Goal: Find specific page/section: Find specific page/section

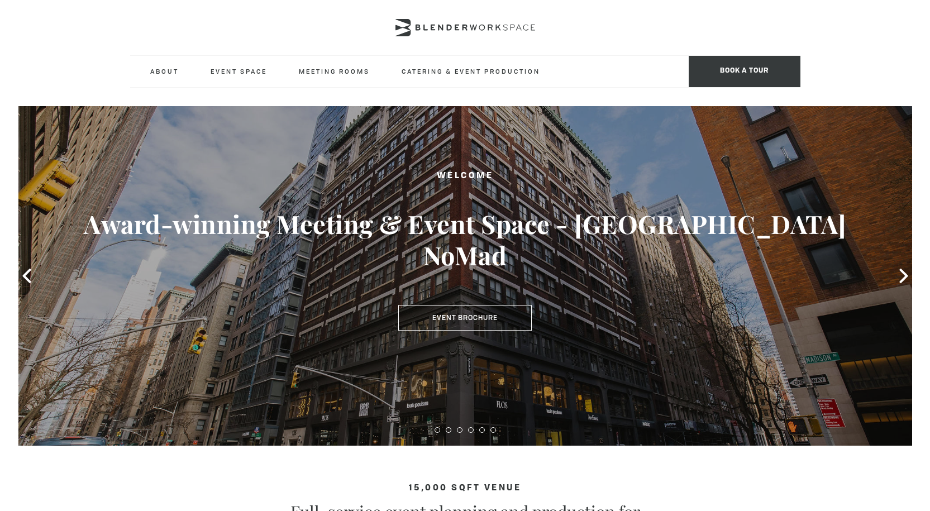
type div "[DATE]"
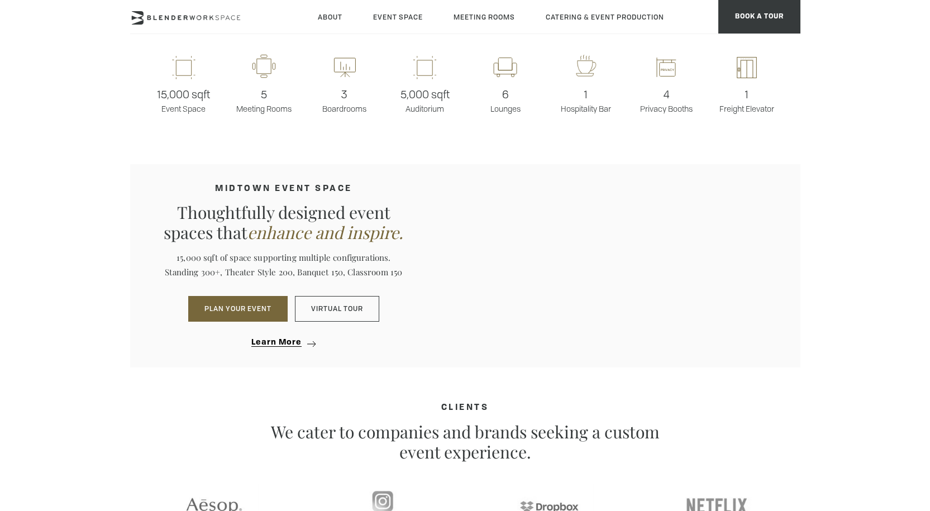
scroll to position [949, 0]
click at [564, 432] on p "We cater to companies and brands seeking a custom event experience." at bounding box center [465, 442] width 391 height 40
drag, startPoint x: 600, startPoint y: 379, endPoint x: 622, endPoint y: 391, distance: 25.5
click at [601, 379] on section "15,000 sqft venue Full-service event planning and production for client's seeki…" at bounding box center [465, 177] width 930 height 1363
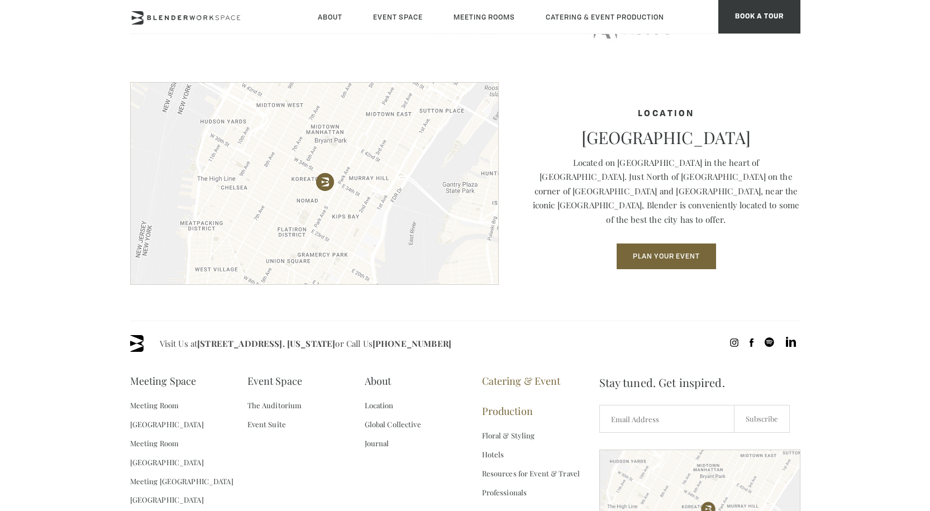
scroll to position [1507, 0]
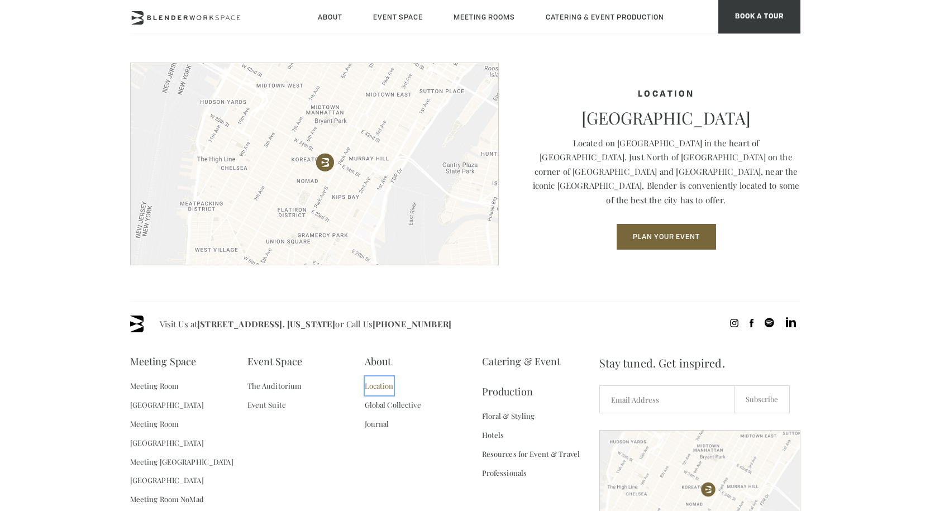
click at [387, 390] on link "Location" at bounding box center [379, 385] width 29 height 19
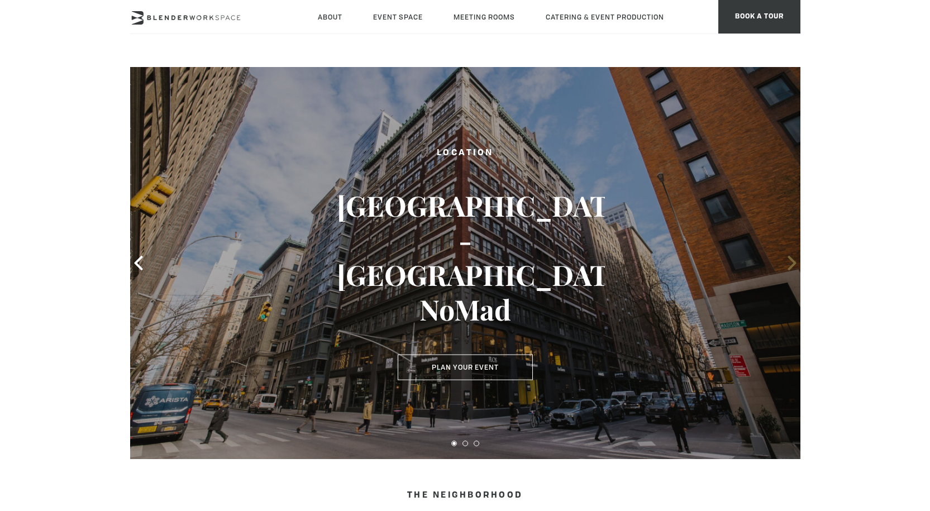
click at [791, 261] on icon at bounding box center [791, 263] width 8 height 15
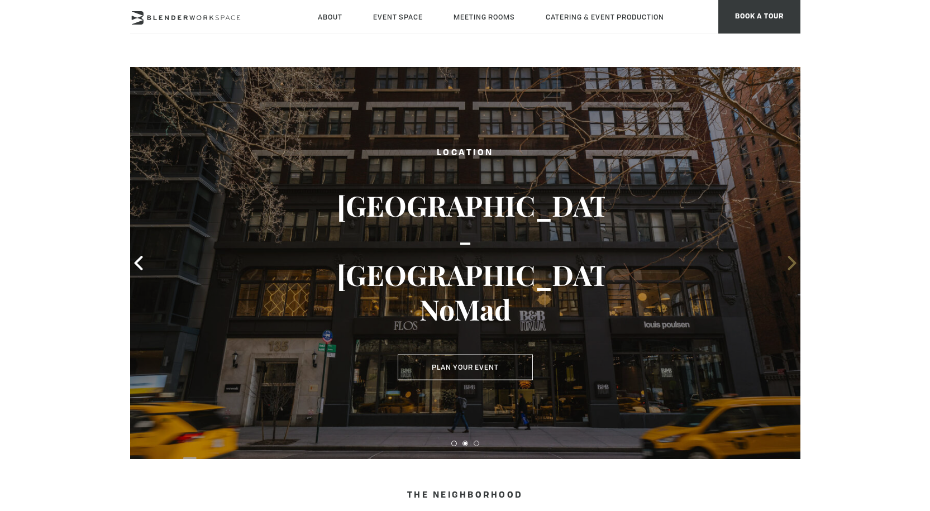
click at [788, 263] on icon at bounding box center [791, 263] width 15 height 15
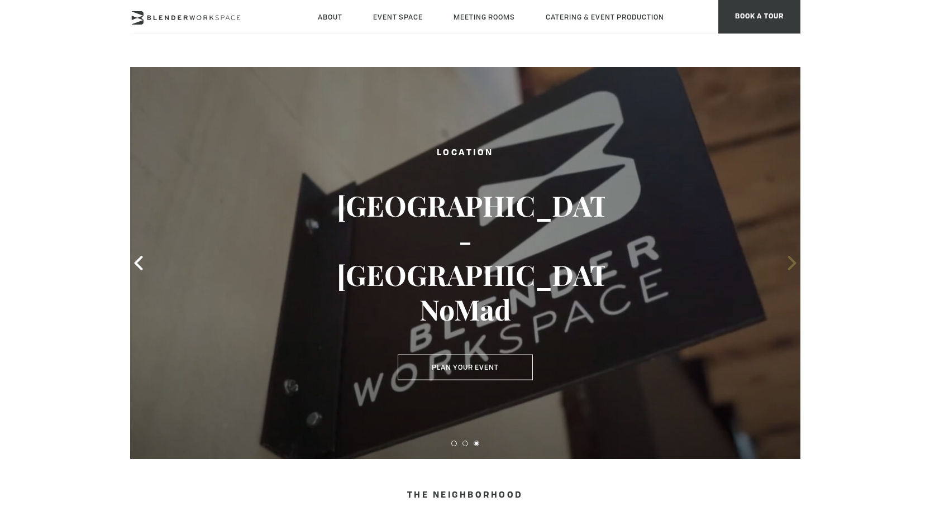
click at [788, 263] on icon at bounding box center [791, 263] width 15 height 15
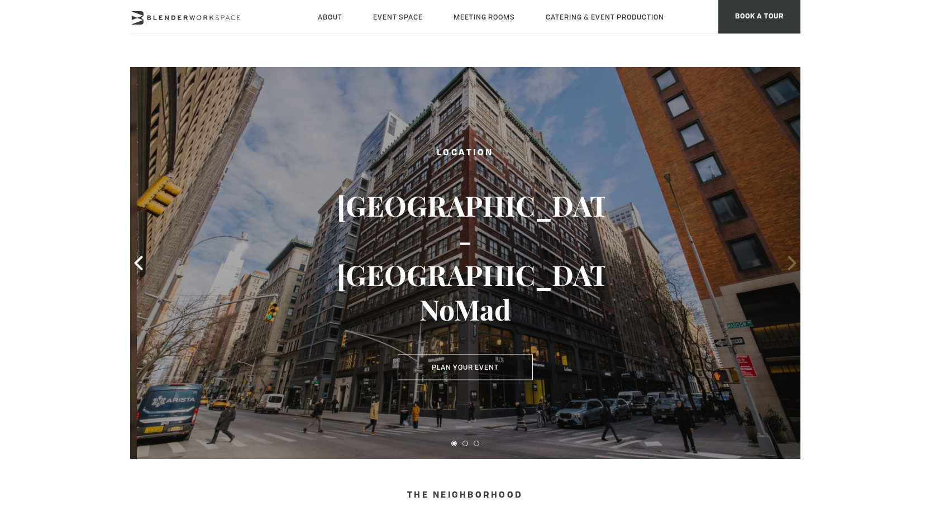
click at [788, 263] on icon at bounding box center [791, 263] width 15 height 15
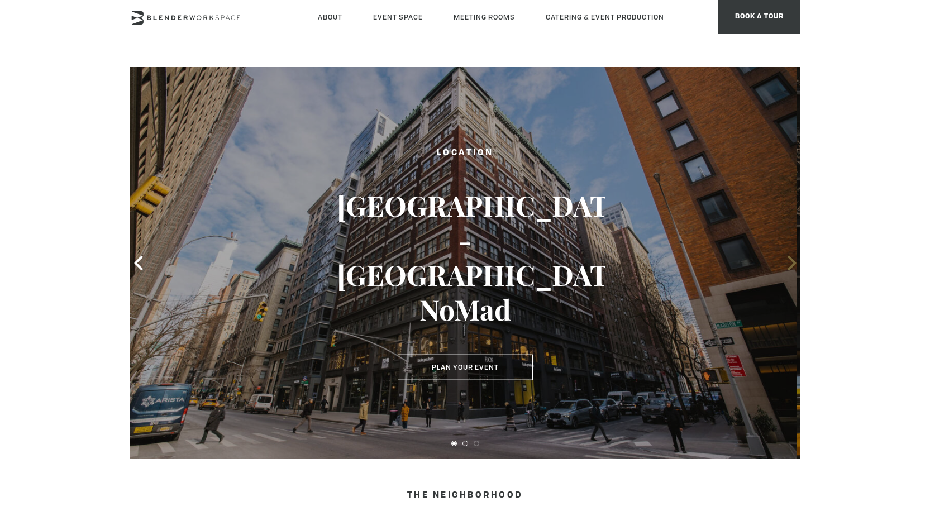
click at [788, 263] on icon at bounding box center [791, 263] width 15 height 15
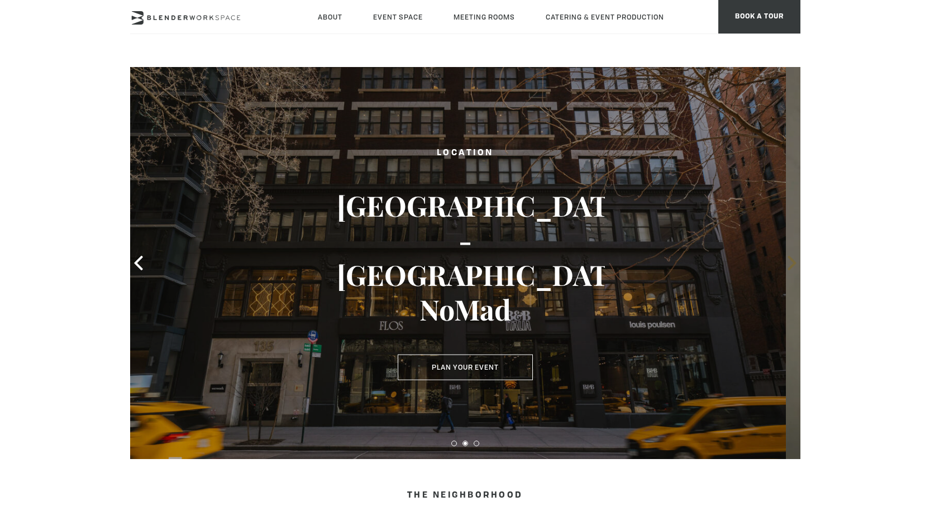
click at [788, 263] on icon at bounding box center [791, 263] width 15 height 15
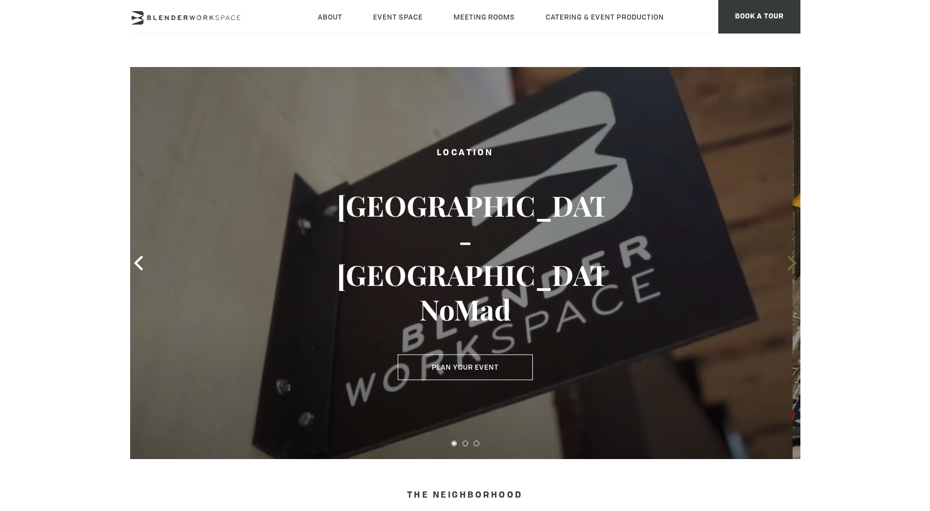
click at [788, 263] on icon at bounding box center [791, 263] width 15 height 15
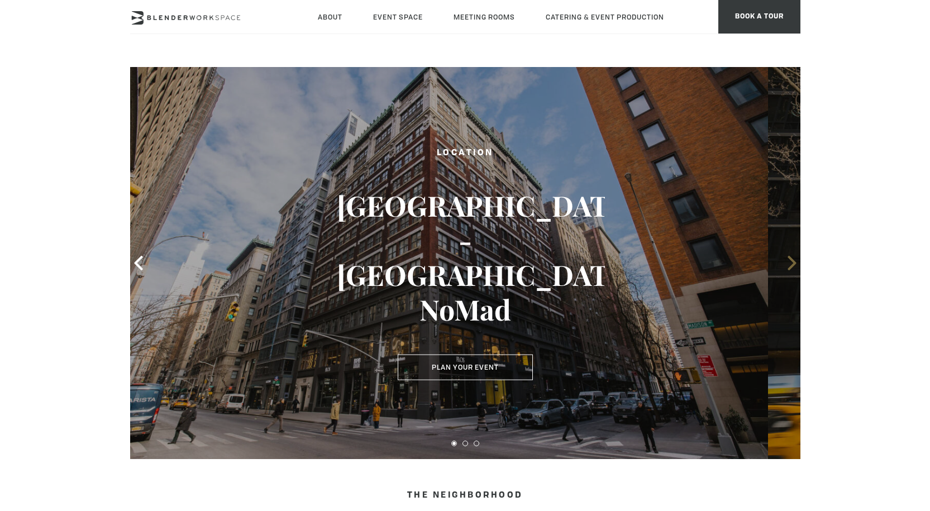
click at [788, 263] on icon at bounding box center [791, 263] width 15 height 15
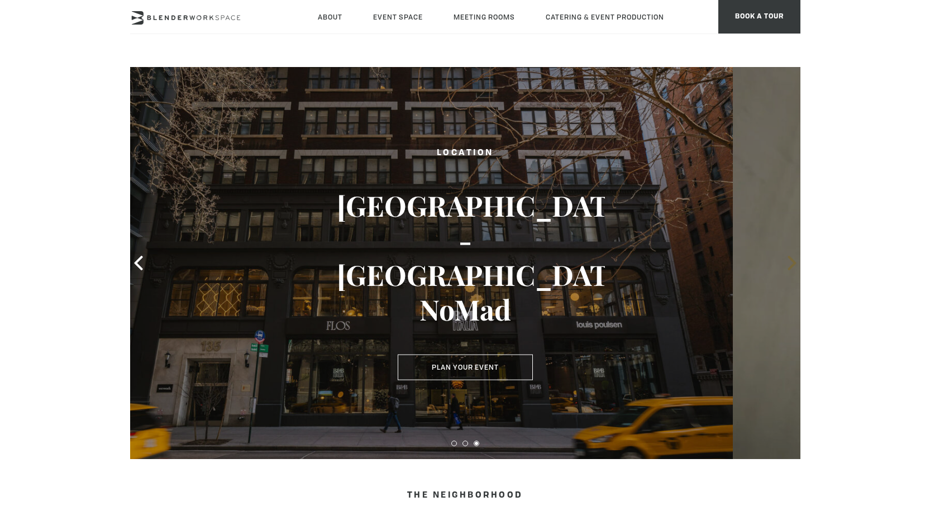
click at [788, 263] on icon at bounding box center [791, 263] width 15 height 15
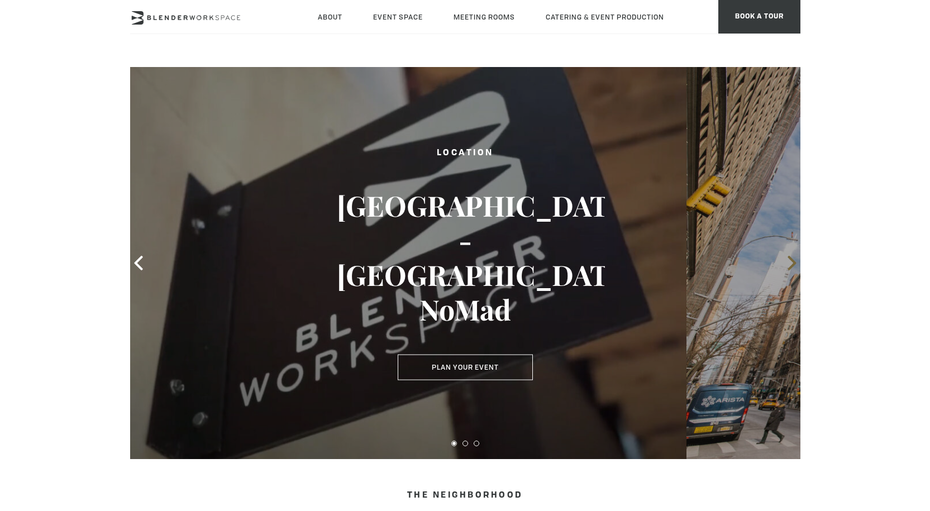
click at [788, 263] on icon at bounding box center [791, 263] width 15 height 15
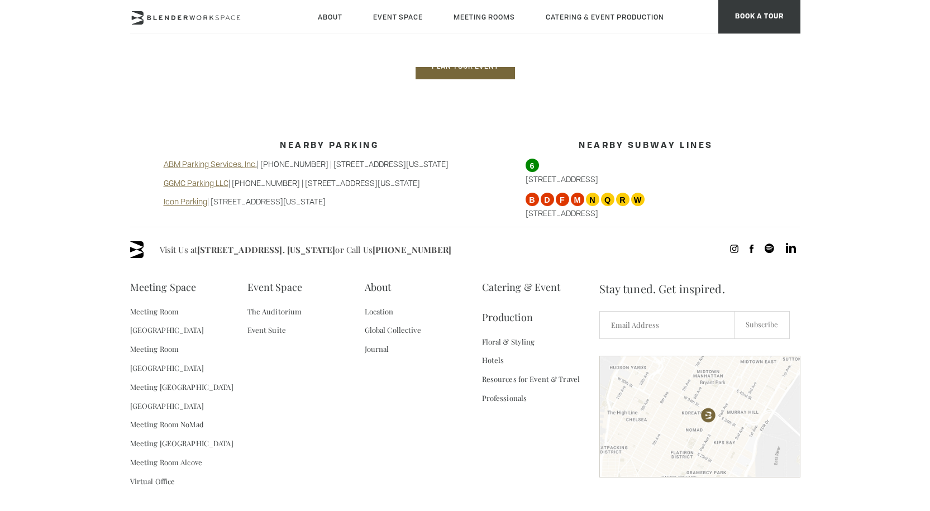
scroll to position [941, 0]
